Goal: Find specific page/section: Find specific page/section

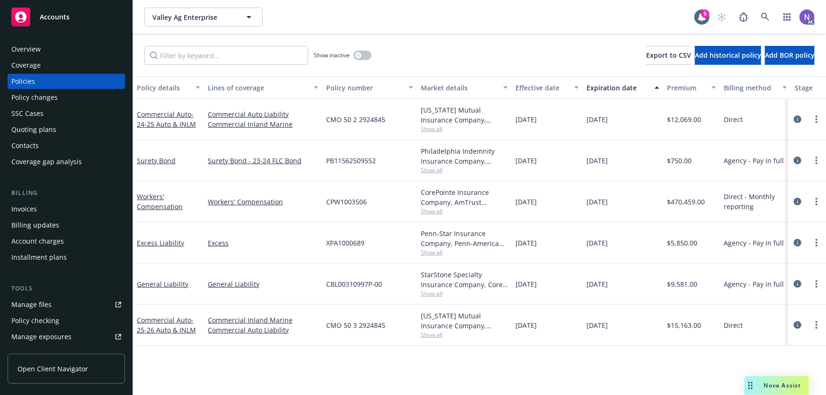
click at [52, 45] on div "Overview" at bounding box center [66, 49] width 110 height 15
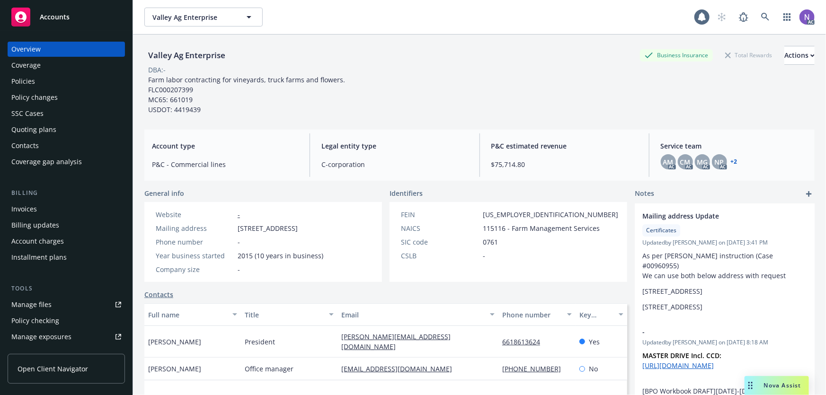
click at [190, 56] on div "Valley Ag Enterprise" at bounding box center [186, 55] width 85 height 12
copy div "Valley Ag Enterprise"
